Goal: Task Accomplishment & Management: Manage account settings

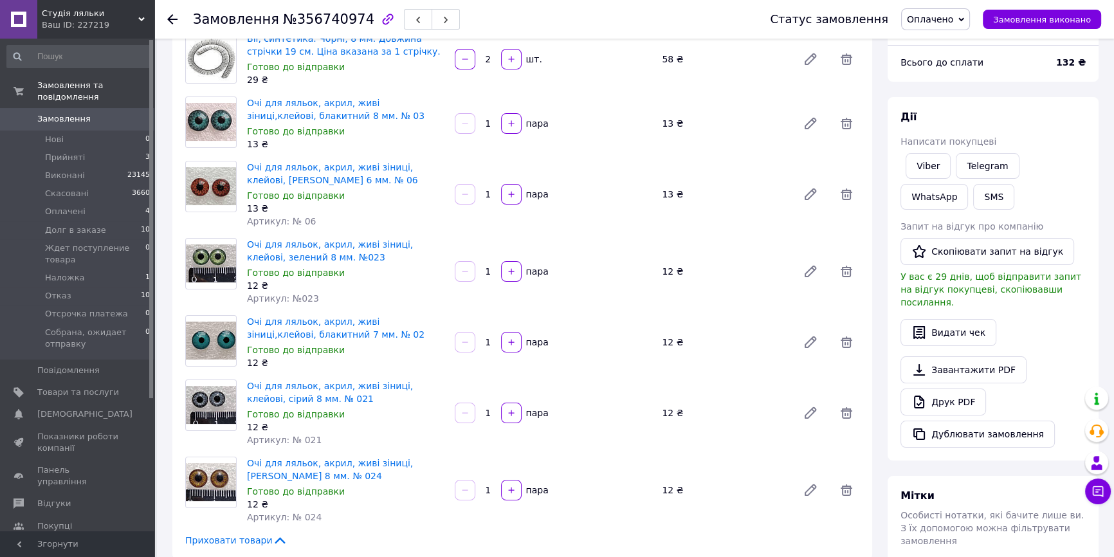
scroll to position [116, 0]
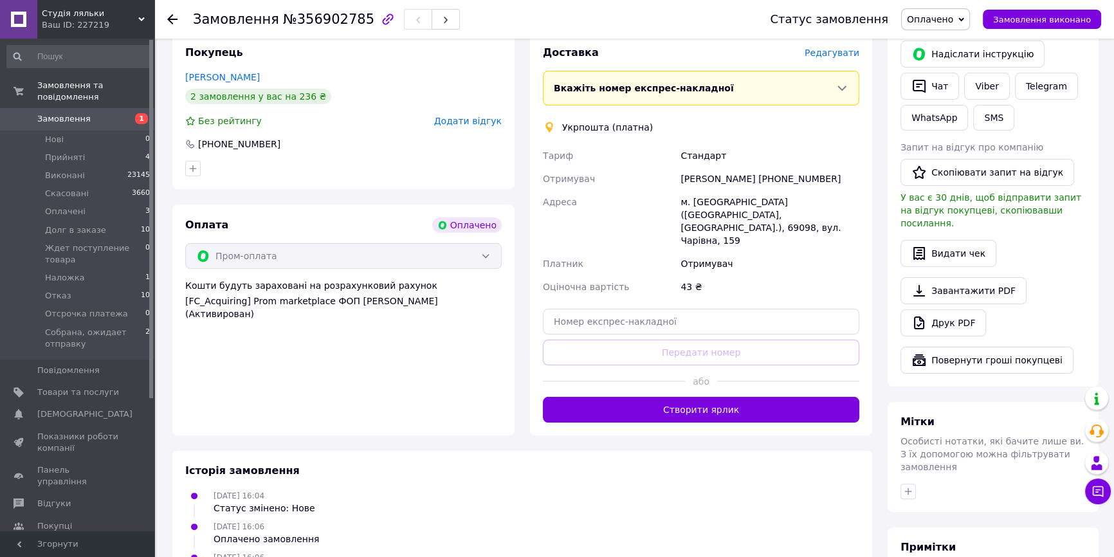
scroll to position [292, 0]
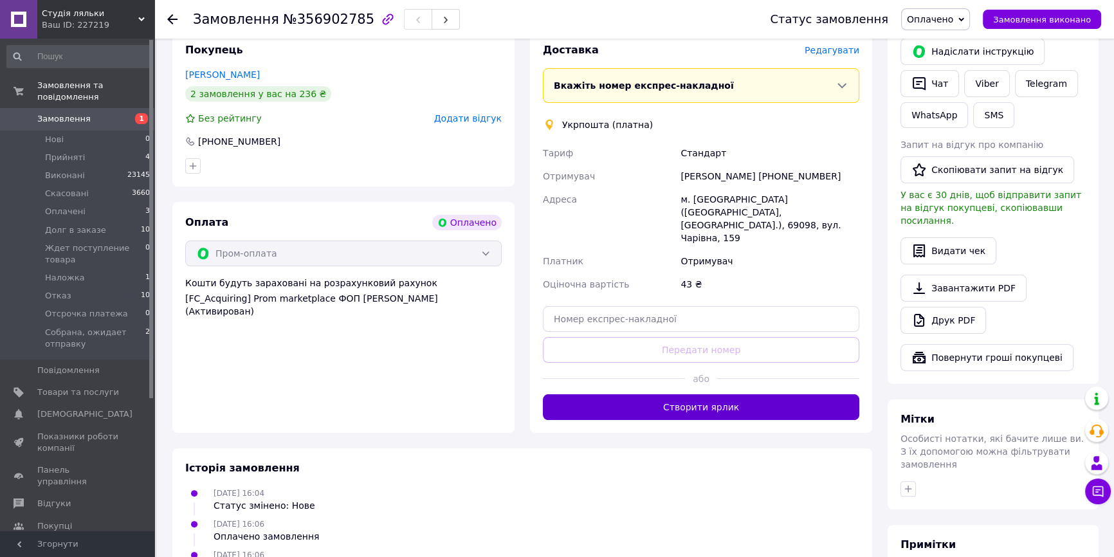
click at [669, 394] on button "Створити ярлик" at bounding box center [701, 407] width 317 height 26
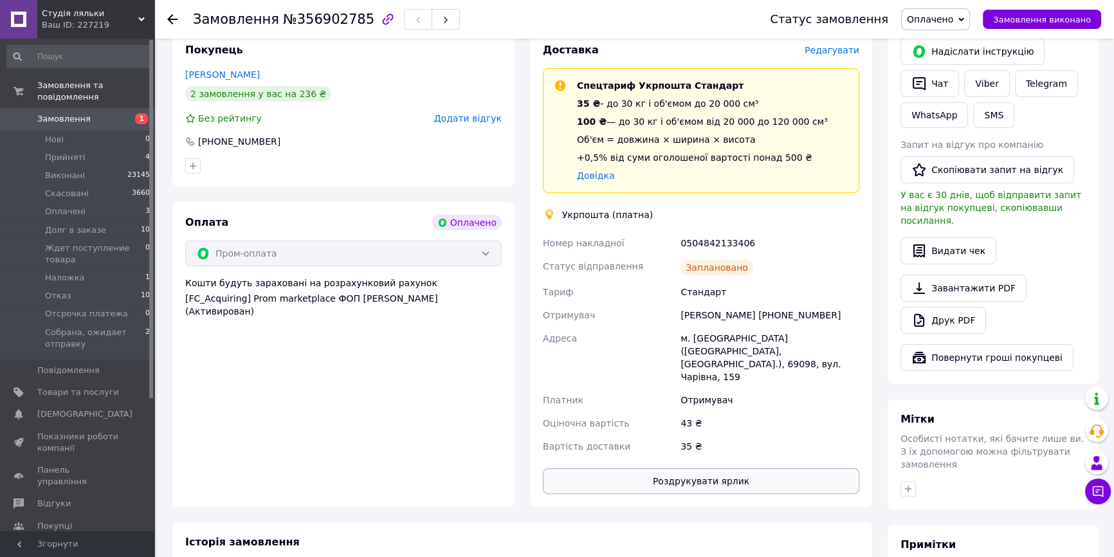
click at [712, 468] on button "Роздрукувати ярлик" at bounding box center [701, 481] width 317 height 26
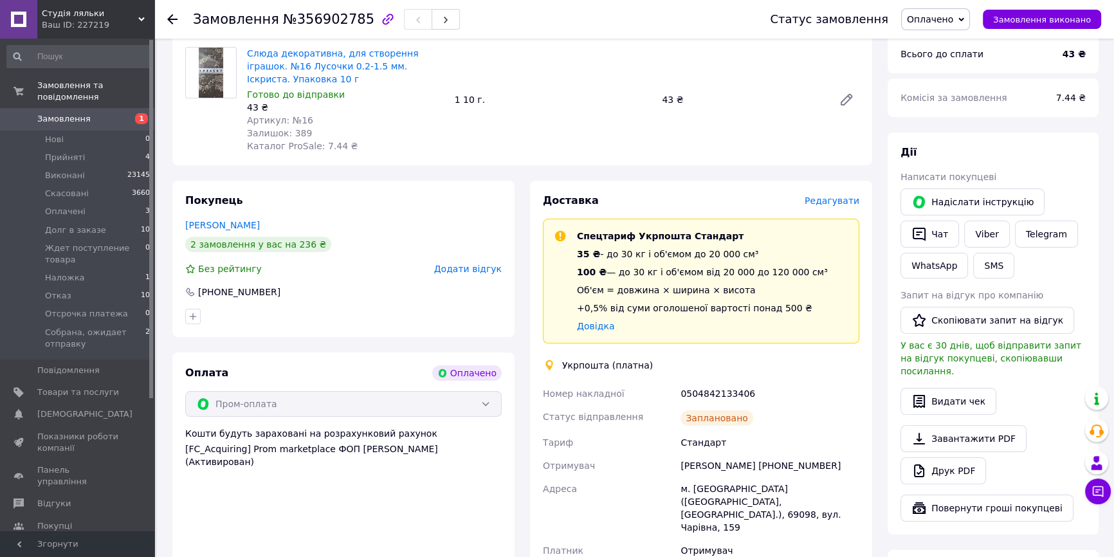
scroll to position [116, 0]
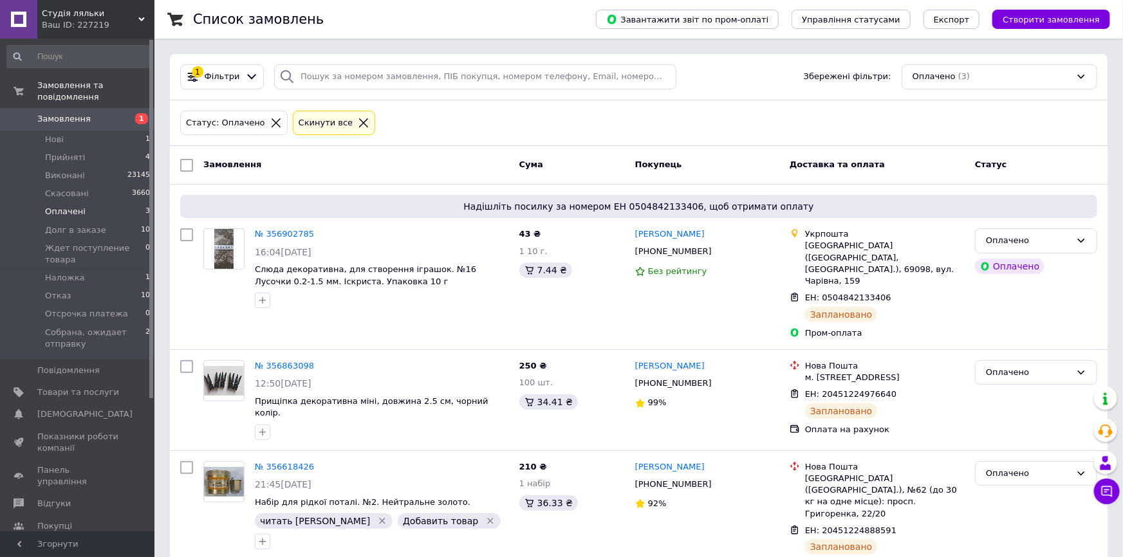
click at [270, 124] on icon at bounding box center [276, 123] width 12 height 12
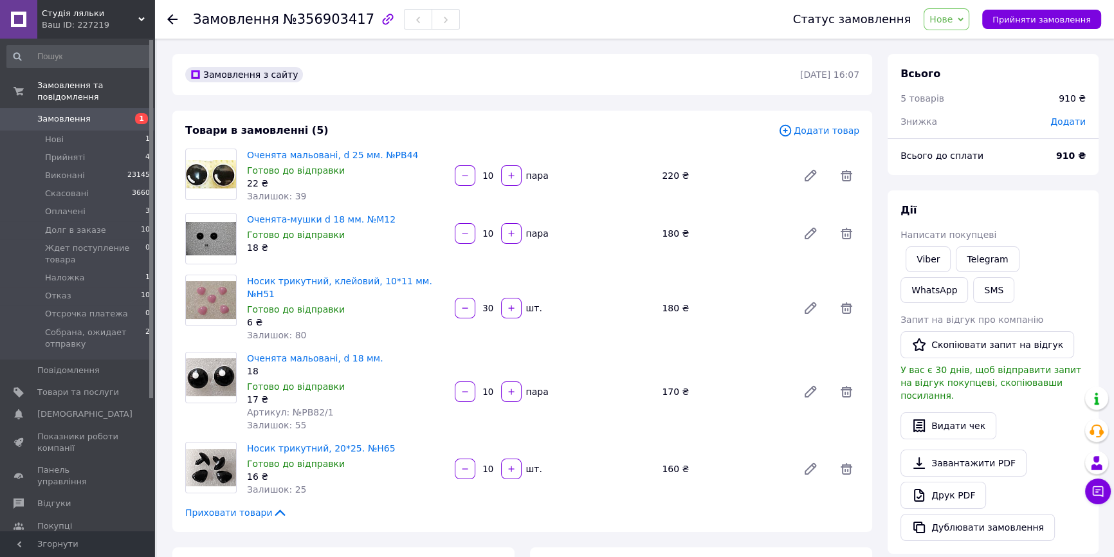
click at [953, 23] on span "Нове" at bounding box center [941, 19] width 23 height 10
click at [1030, 20] on span "Прийняти замовлення" at bounding box center [1042, 20] width 98 height 10
click at [954, 19] on span "Прийнято" at bounding box center [930, 19] width 46 height 10
click at [952, 84] on li "Оплачено" at bounding box center [971, 83] width 138 height 19
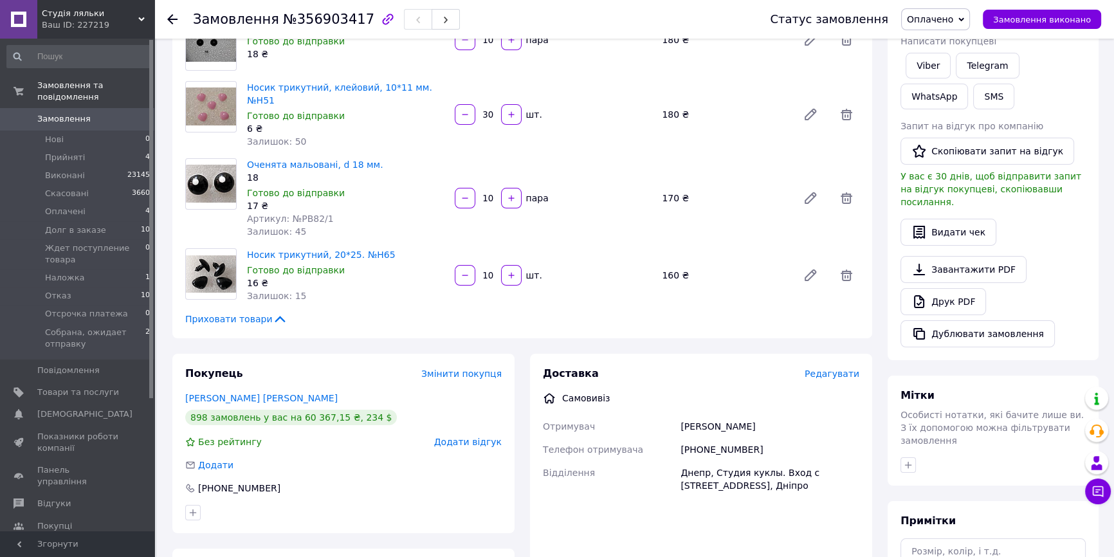
scroll to position [175, 0]
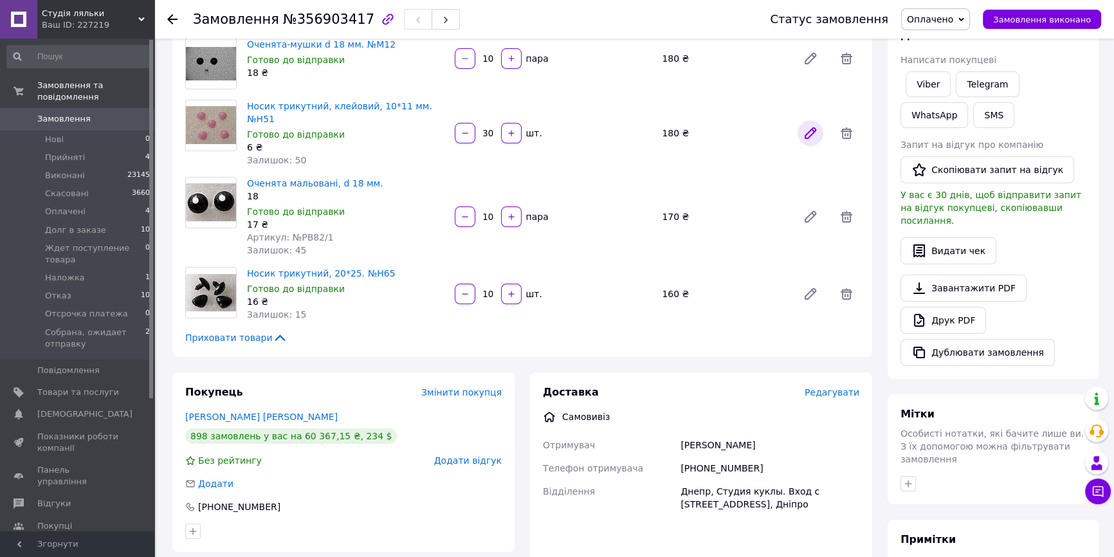
click at [811, 128] on icon at bounding box center [811, 133] width 10 height 10
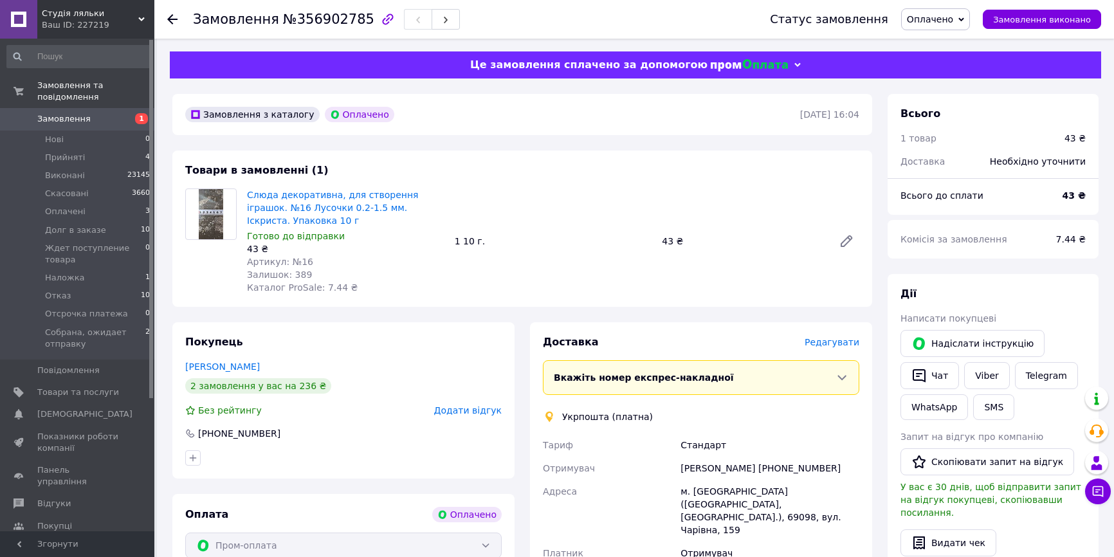
scroll to position [116, 0]
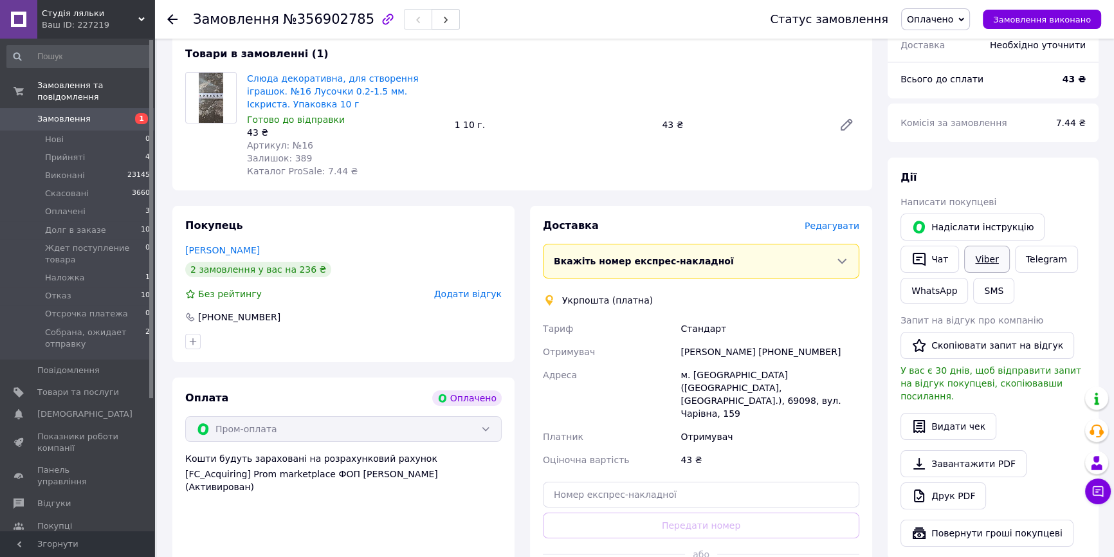
click at [968, 258] on link "Viber" at bounding box center [987, 259] width 45 height 27
click at [815, 448] on div "43 ₴" at bounding box center [770, 459] width 184 height 23
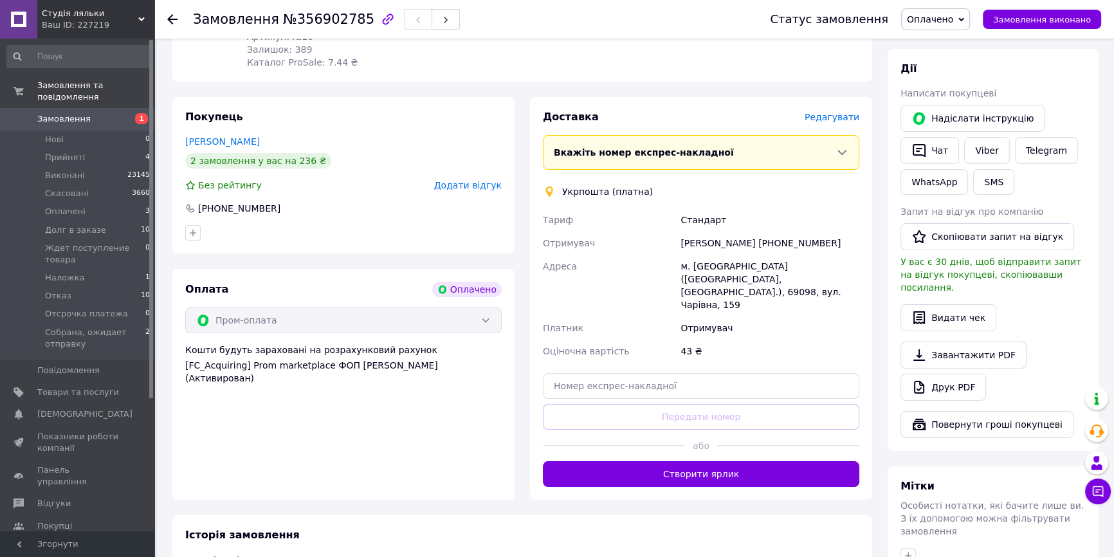
scroll to position [234, 0]
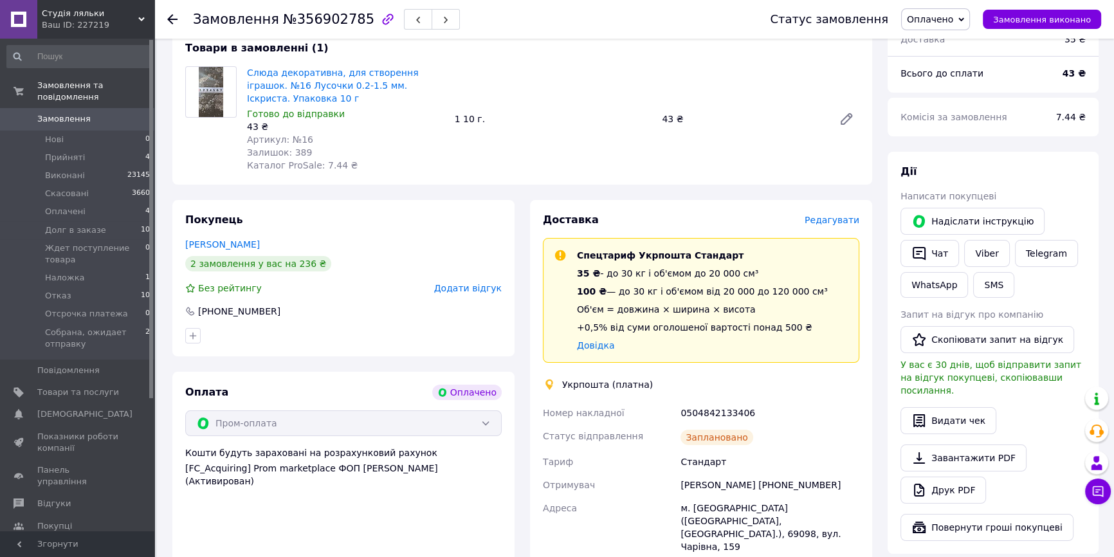
scroll to position [223, 0]
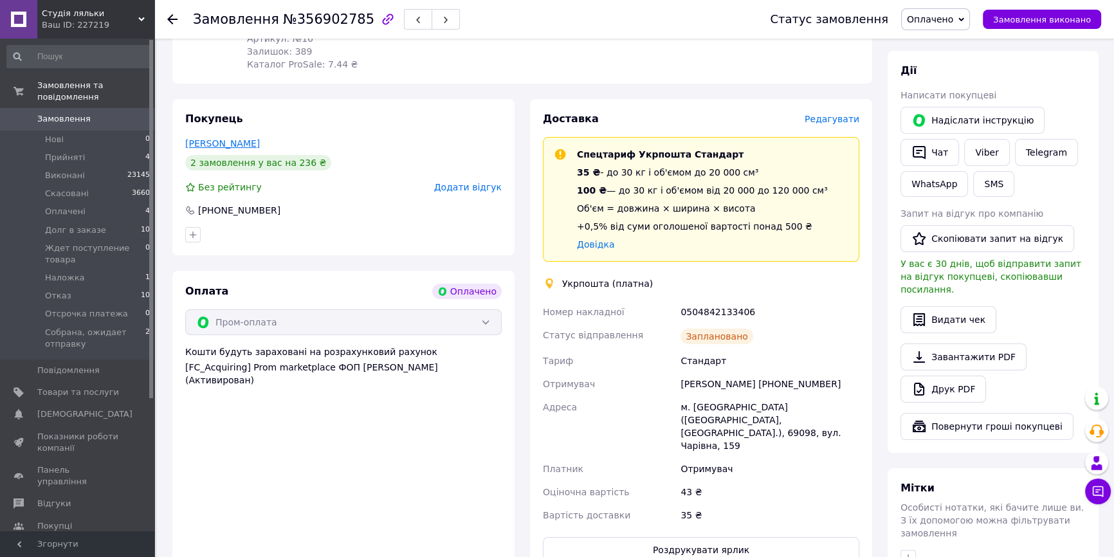
click at [207, 143] on link "[PERSON_NAME]" at bounding box center [222, 143] width 75 height 10
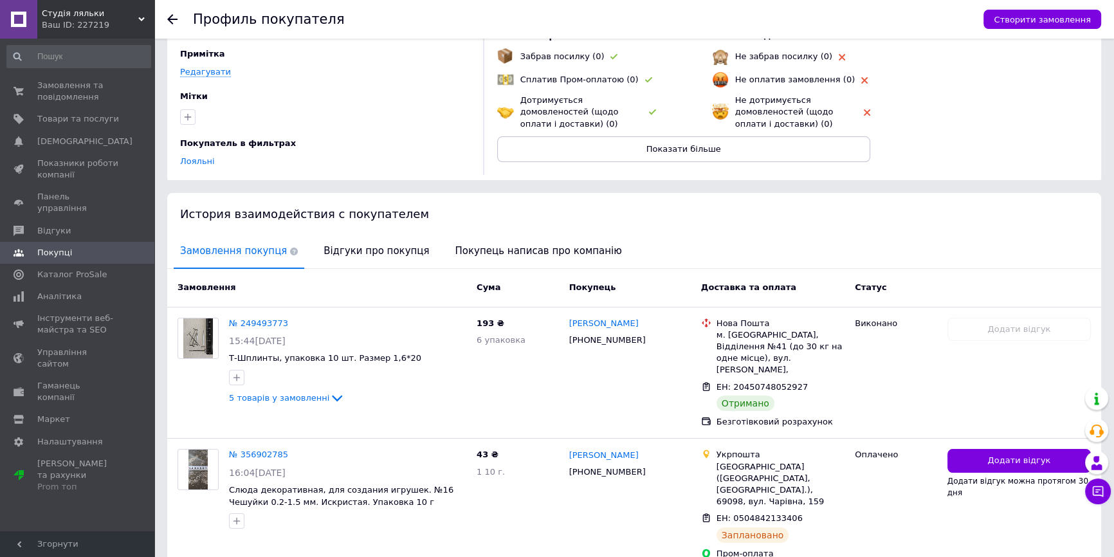
scroll to position [116, 0]
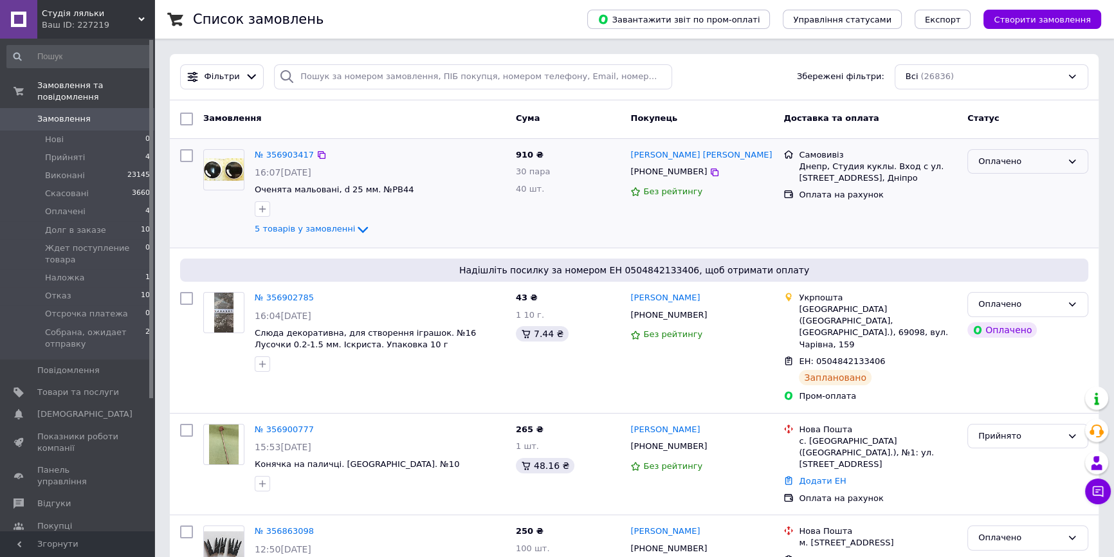
click at [996, 154] on div "Оплачено" at bounding box center [1028, 161] width 121 height 25
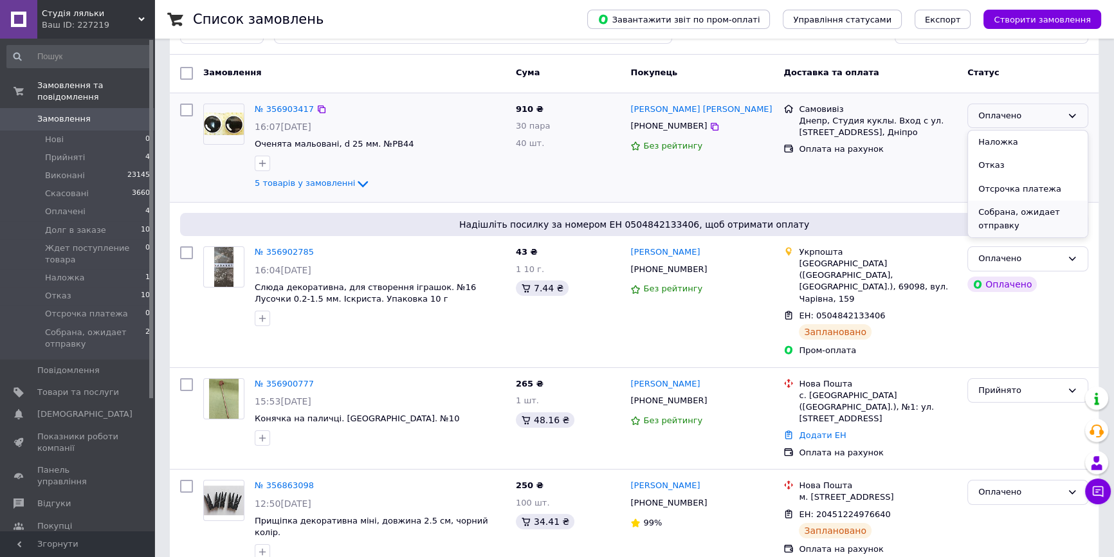
scroll to position [58, 0]
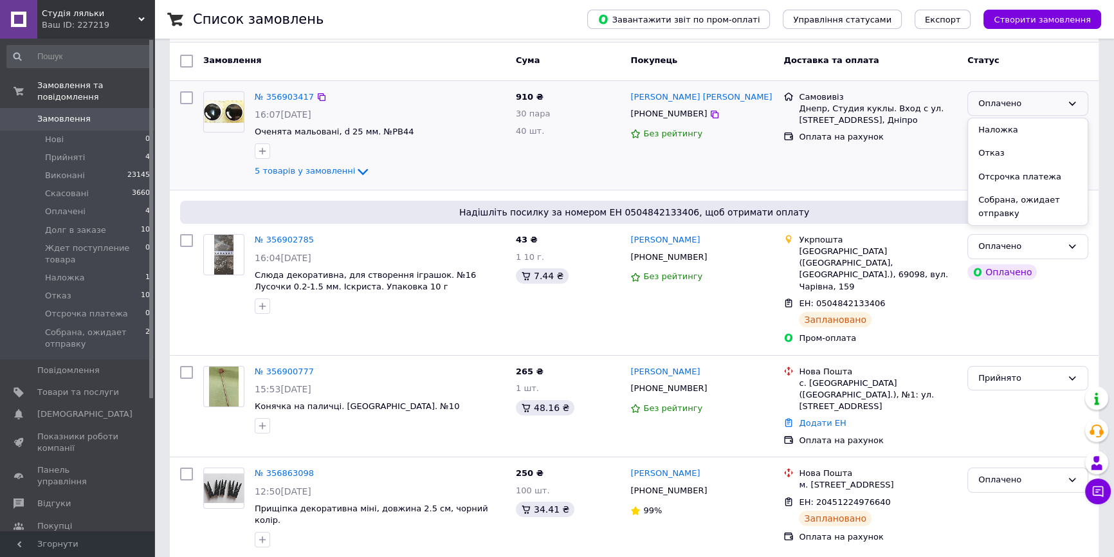
click at [995, 98] on div "Оплачено" at bounding box center [1021, 104] width 84 height 14
click at [1001, 99] on div "Оплачено" at bounding box center [1021, 104] width 84 height 14
click at [1010, 154] on li "Виконано" at bounding box center [1028, 154] width 120 height 24
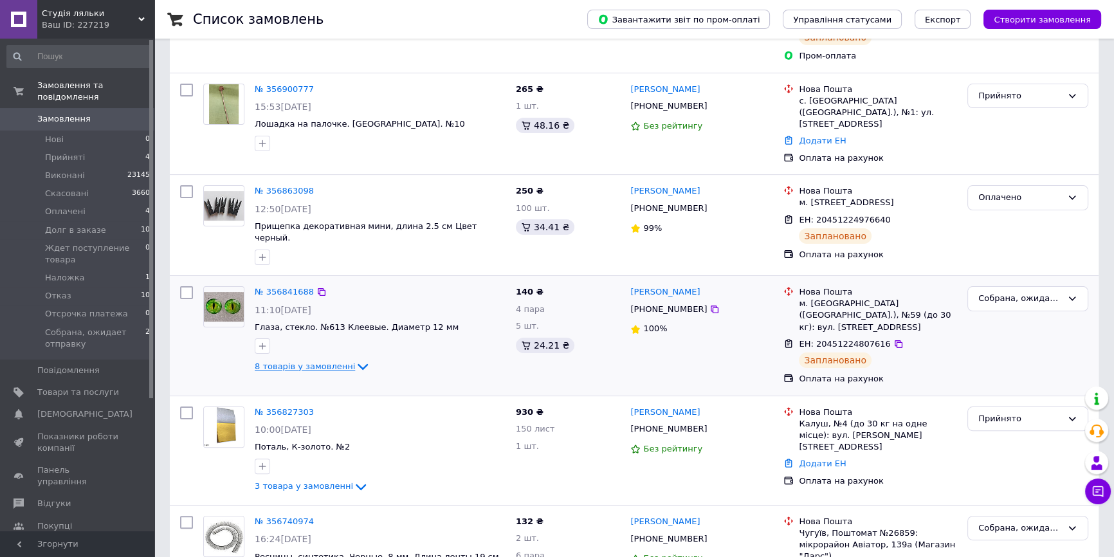
scroll to position [351, 0]
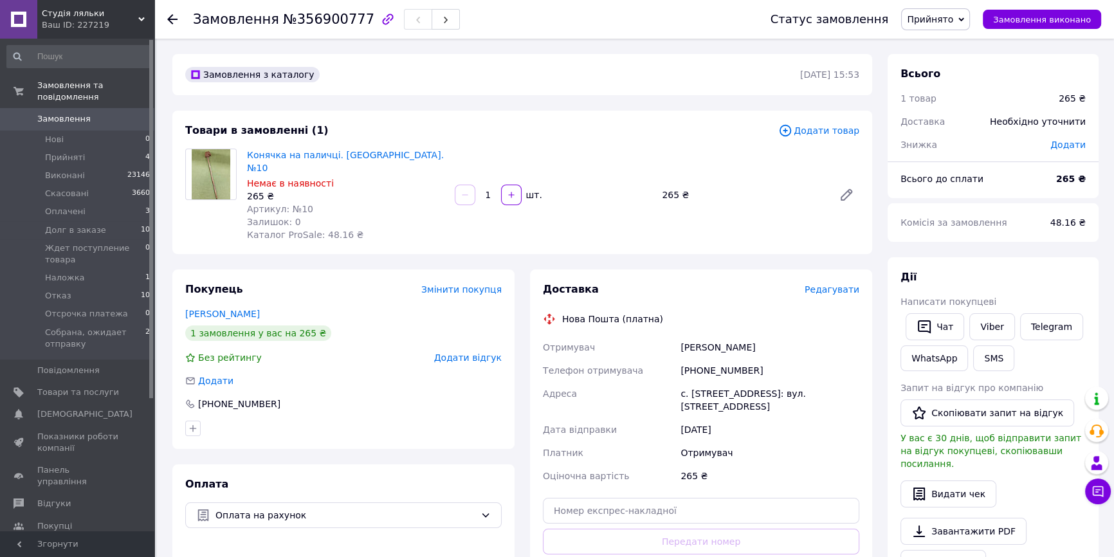
click at [543, 66] on div "Замовлення з каталогу" at bounding box center [492, 74] width 618 height 21
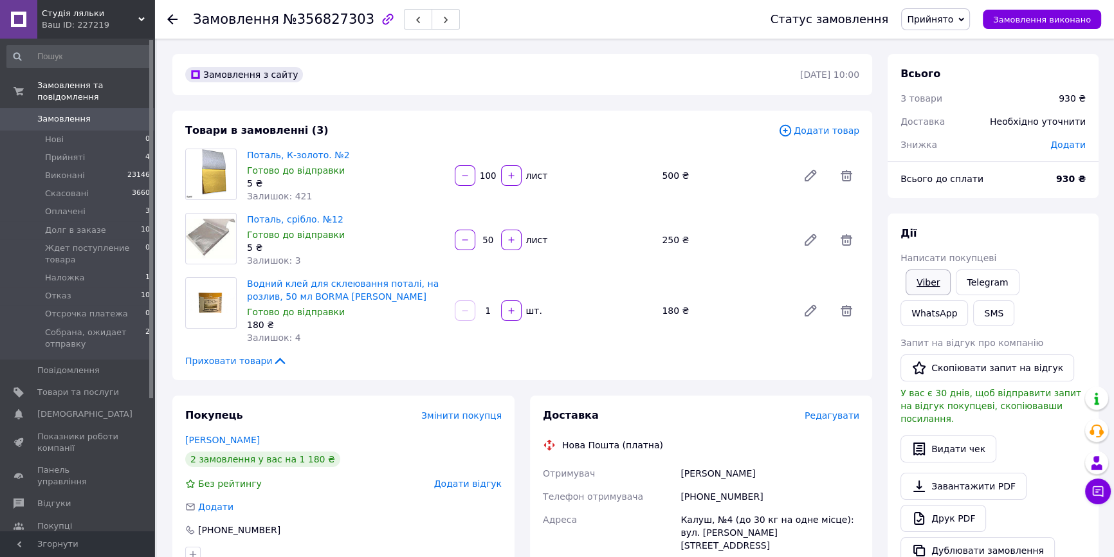
click at [929, 279] on link "Viber" at bounding box center [928, 283] width 45 height 26
click at [920, 273] on link "Viber" at bounding box center [928, 283] width 45 height 26
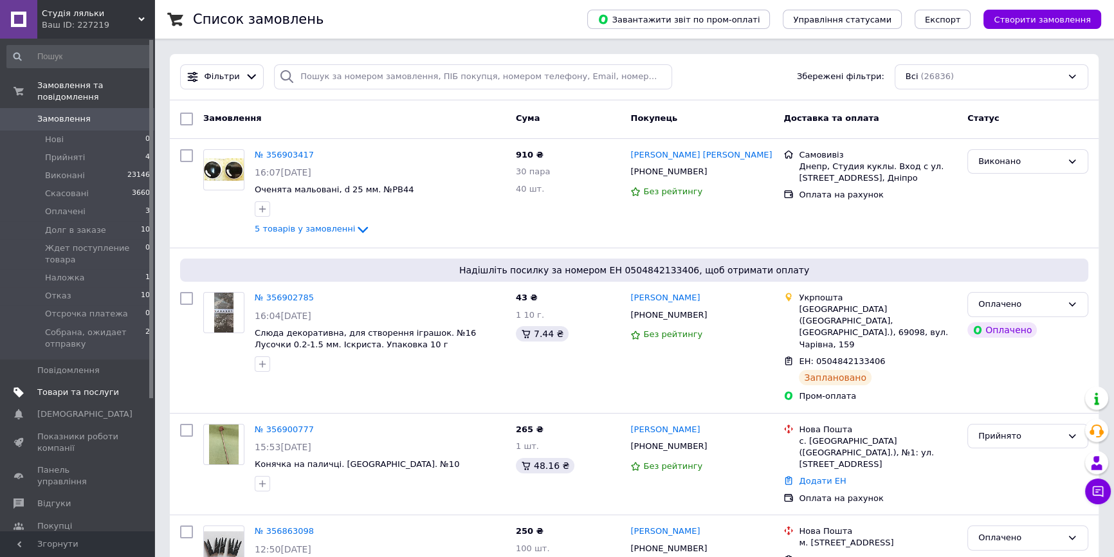
click at [74, 387] on span "Товари та послуги" at bounding box center [78, 393] width 82 height 12
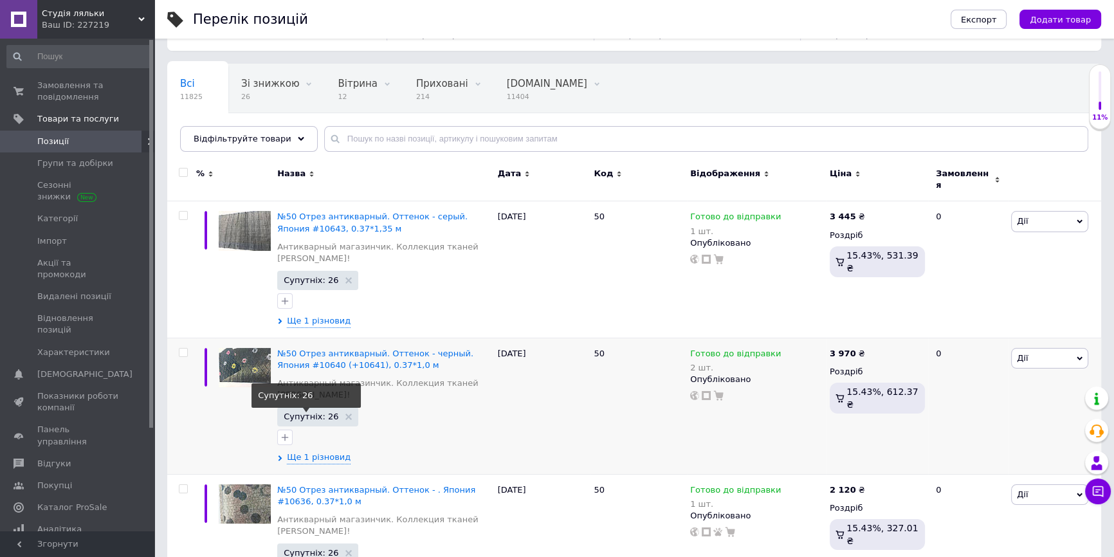
scroll to position [58, 0]
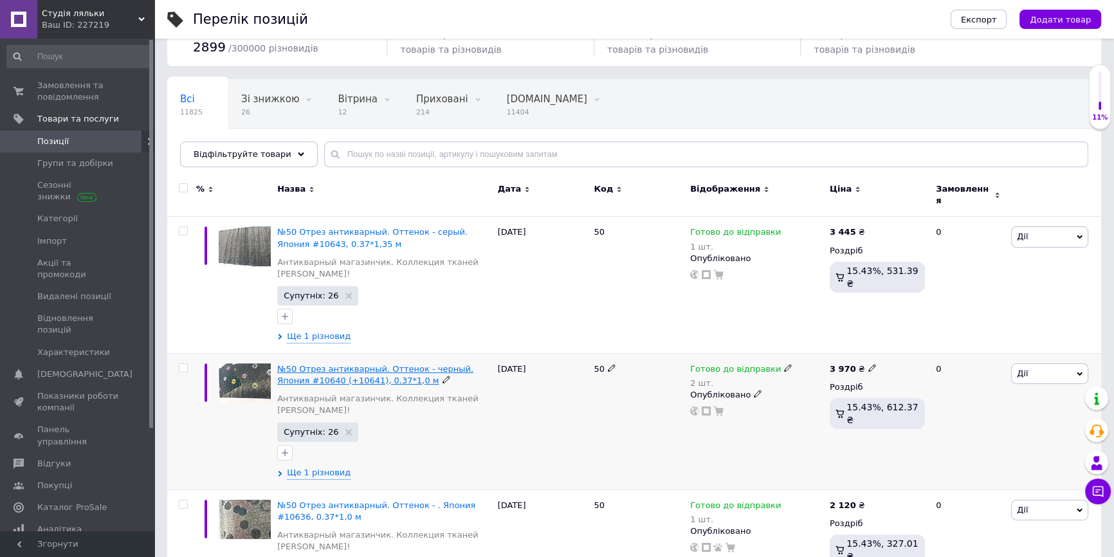
click at [357, 364] on span "№50 Отрез антикварный. Оттенок - черный. Япония #10640 (+10641), 0.37*1,0 м" at bounding box center [375, 374] width 196 height 21
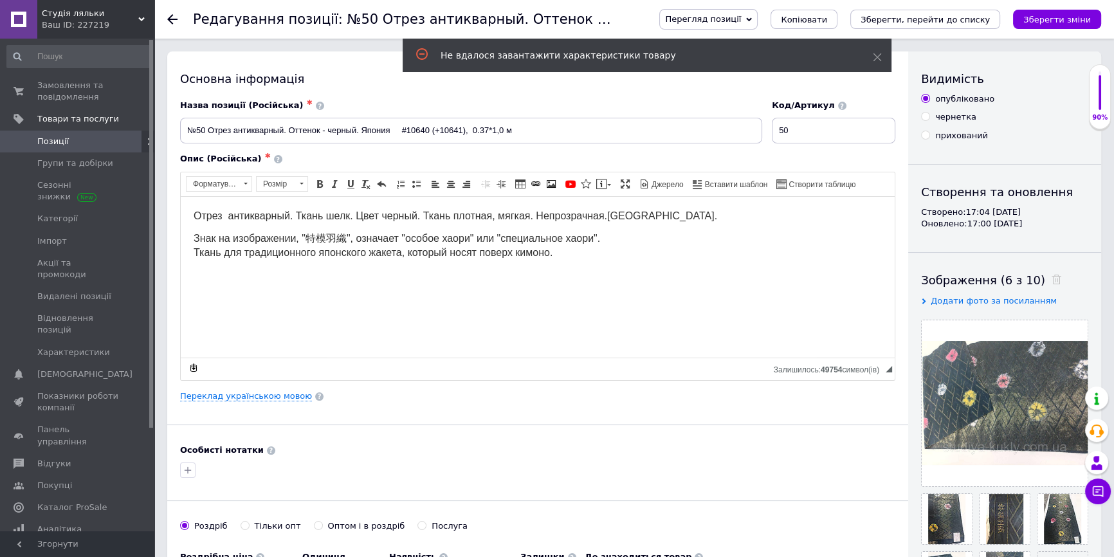
click at [173, 19] on use at bounding box center [172, 19] width 10 height 10
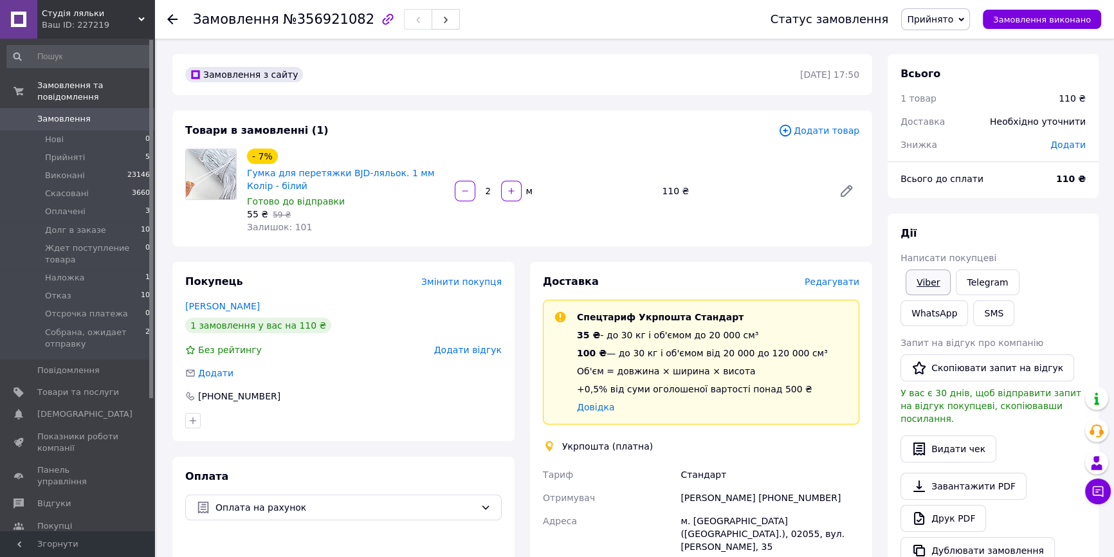
click at [932, 281] on link "Viber" at bounding box center [928, 283] width 45 height 26
click at [779, 193] on div "110 ₴" at bounding box center [743, 191] width 172 height 18
